Goal: Information Seeking & Learning: Learn about a topic

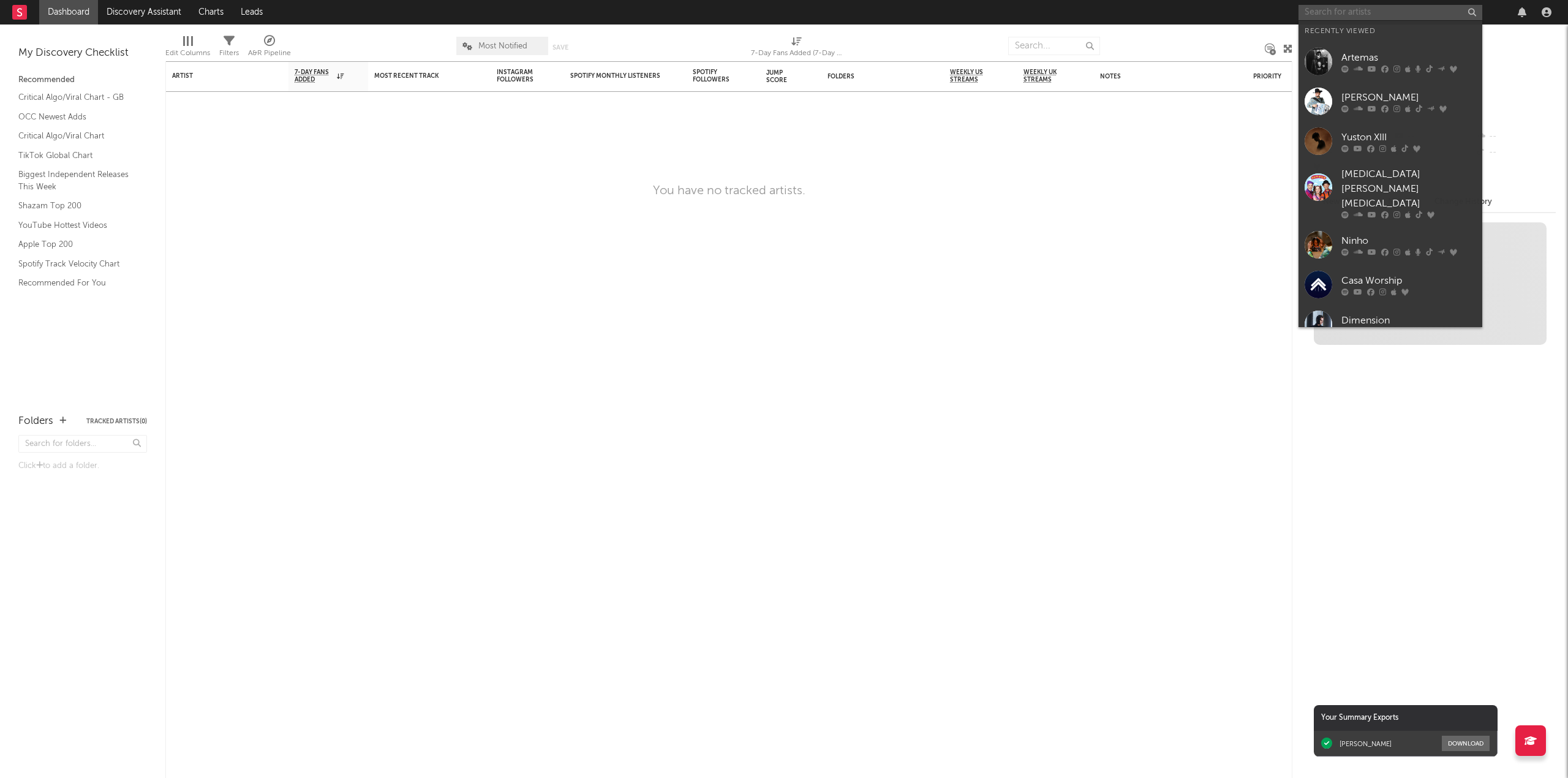
click at [1331, 13] on input "text" at bounding box center [1390, 12] width 184 height 15
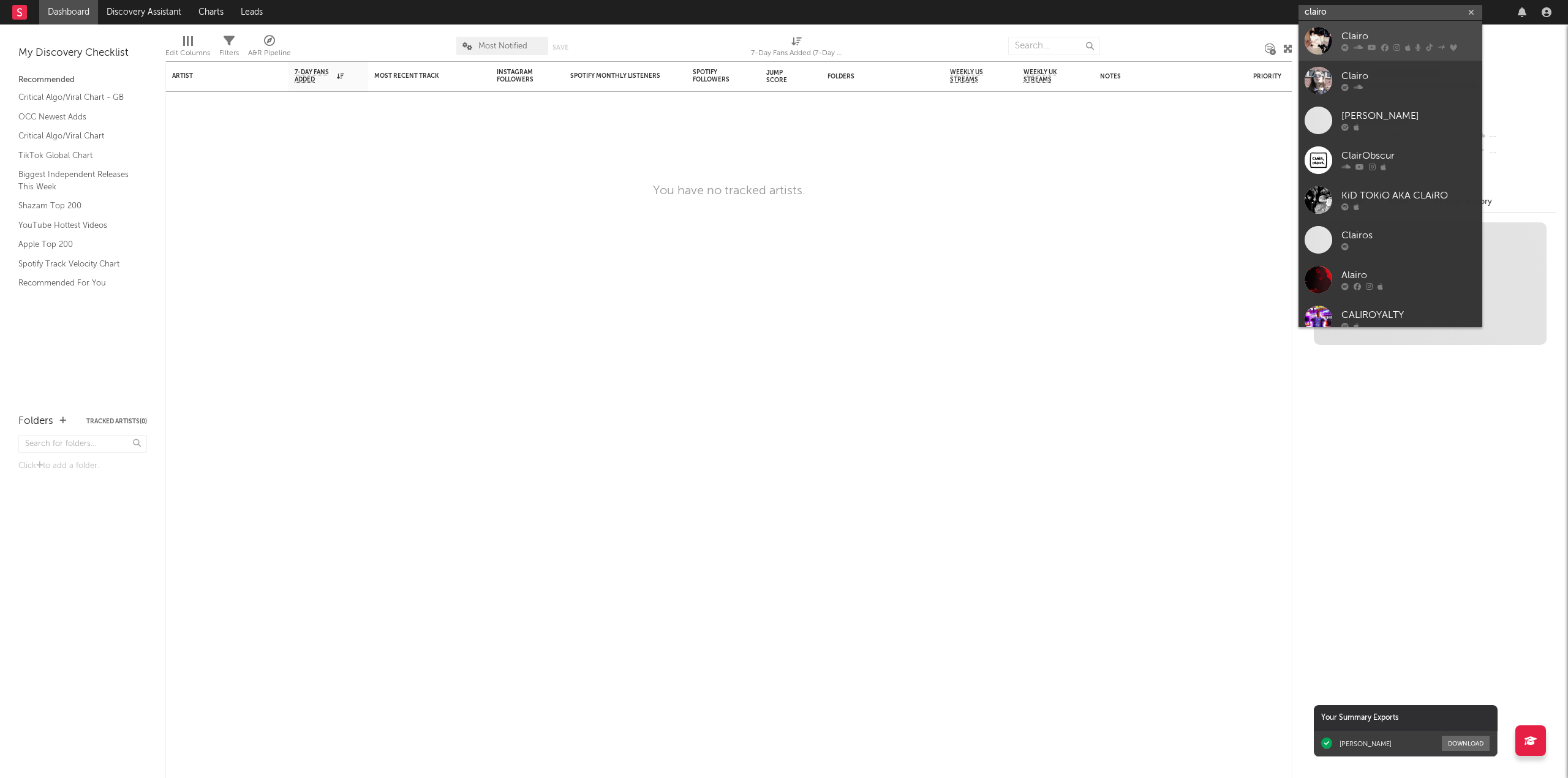
type input "clairo"
click at [1380, 29] on div "Clairo" at bounding box center [1408, 36] width 135 height 15
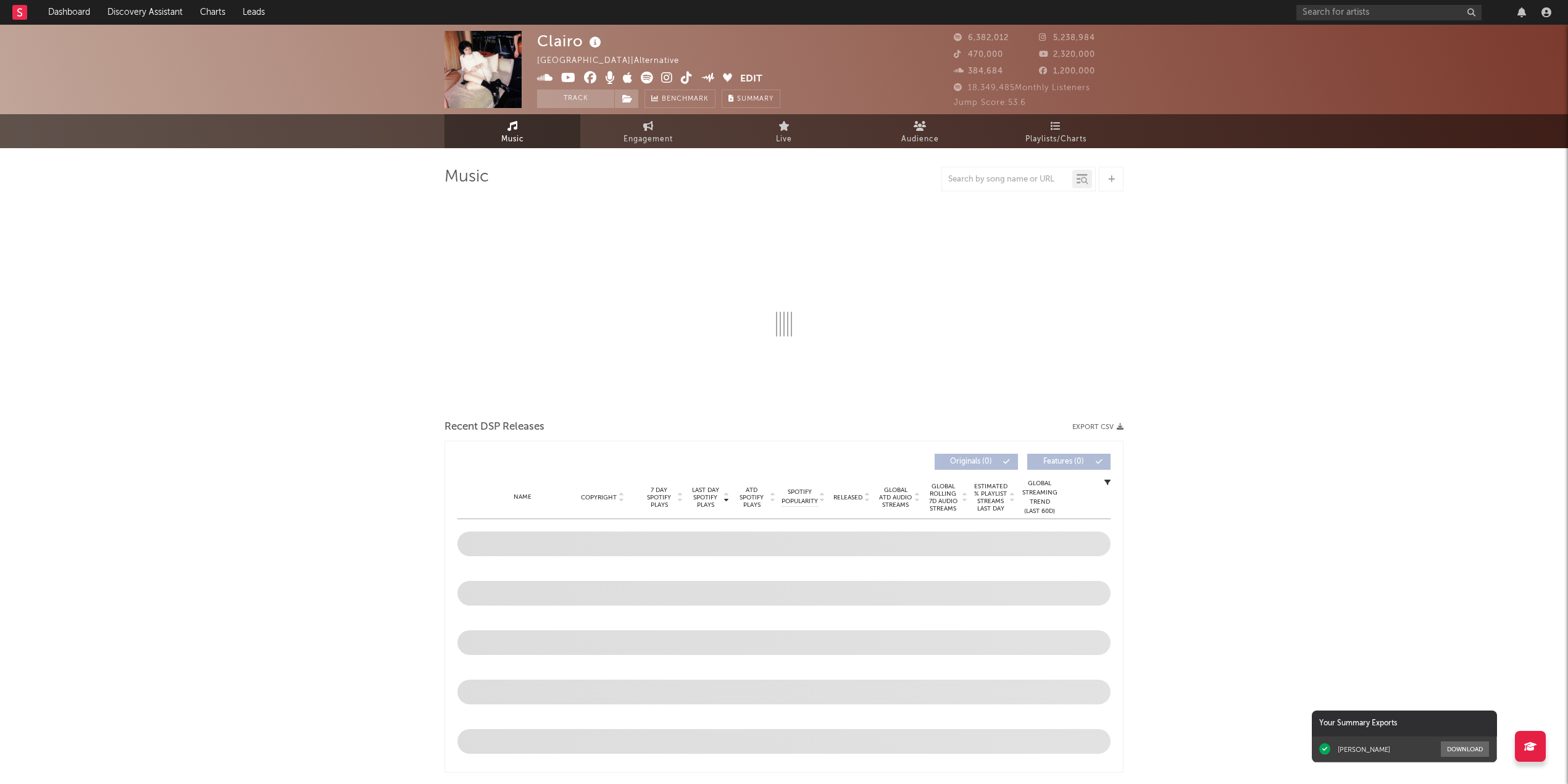
select select "6m"
